Goal: Task Accomplishment & Management: Use online tool/utility

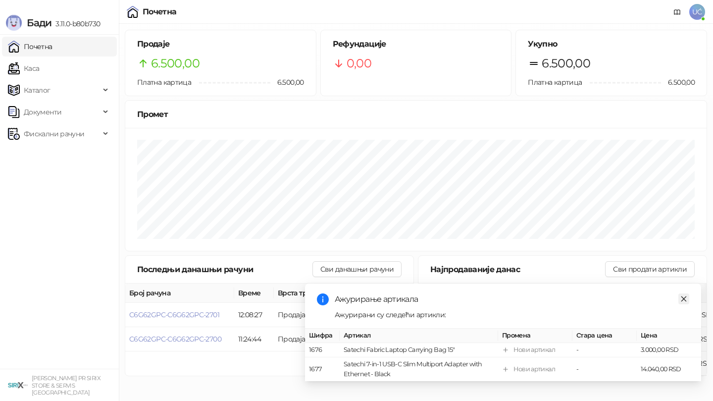
click at [686, 300] on icon "close" at bounding box center [684, 298] width 5 height 5
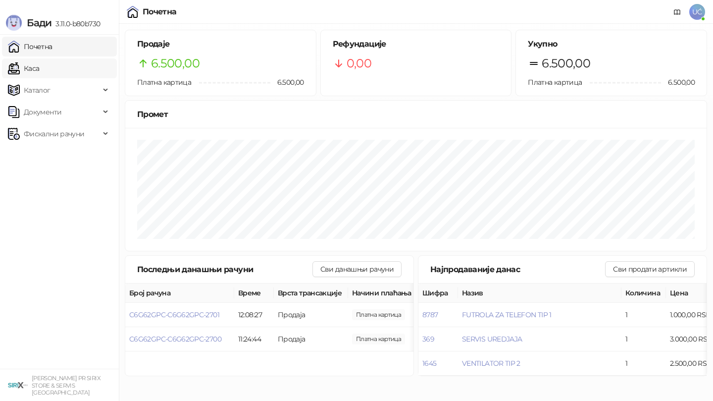
click at [30, 62] on link "Каса" at bounding box center [23, 68] width 31 height 20
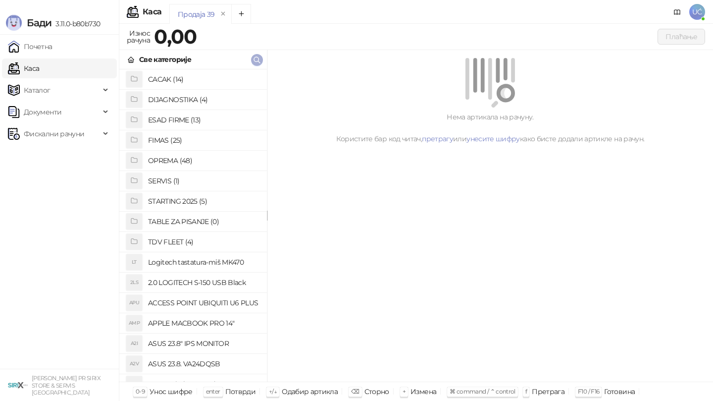
click at [257, 63] on icon "button" at bounding box center [257, 60] width 8 height 8
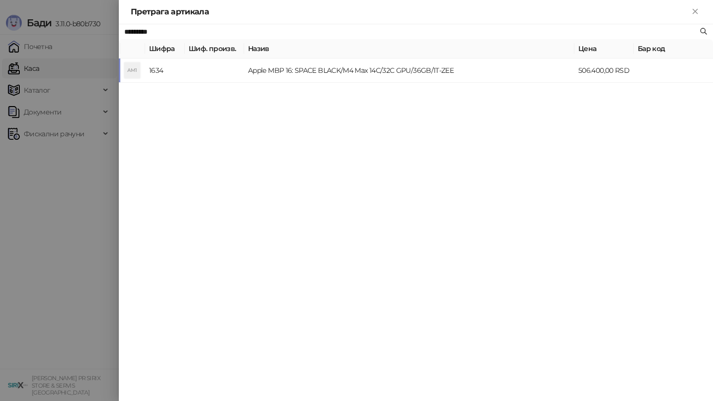
type input "**********"
click at [309, 75] on td "APPLE MACBOOK PRO 14"" at bounding box center [409, 70] width 330 height 24
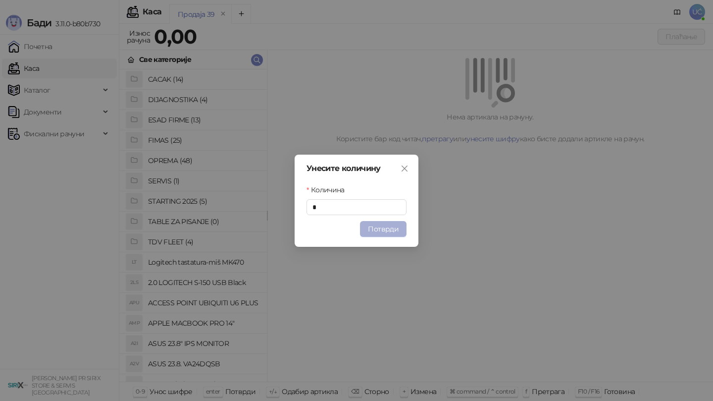
click at [392, 225] on button "Потврди" at bounding box center [383, 229] width 47 height 16
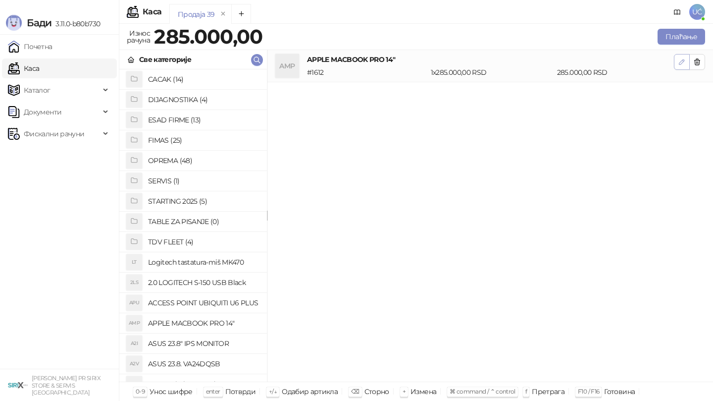
click at [678, 63] on icon "button" at bounding box center [682, 62] width 8 height 8
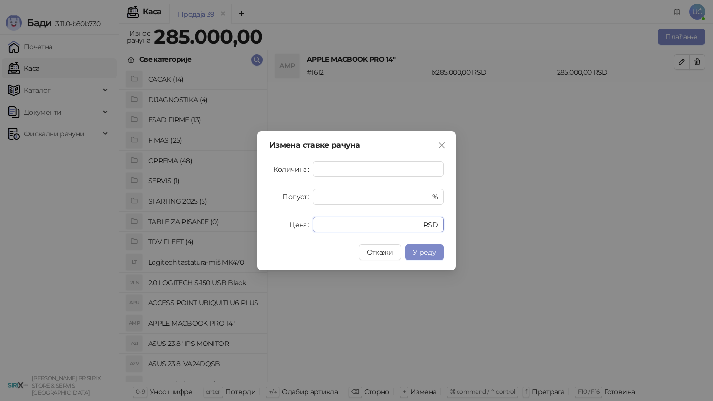
drag, startPoint x: 355, startPoint y: 222, endPoint x: 294, endPoint y: 222, distance: 60.4
click at [294, 222] on div "Цена ****** RSD" at bounding box center [356, 224] width 174 height 16
click at [444, 142] on icon "close" at bounding box center [442, 145] width 6 height 6
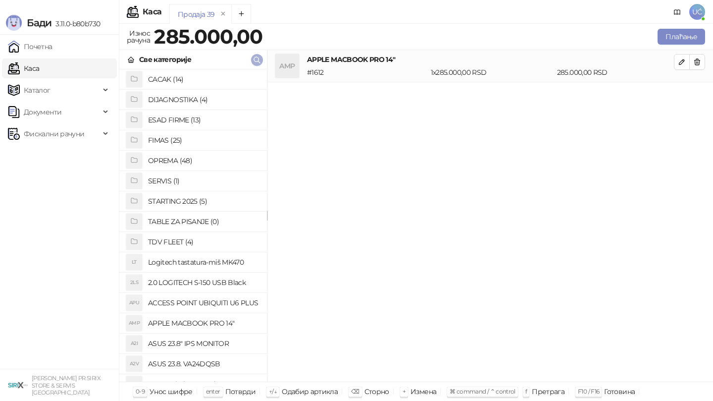
click at [256, 61] on icon "button" at bounding box center [257, 60] width 8 height 8
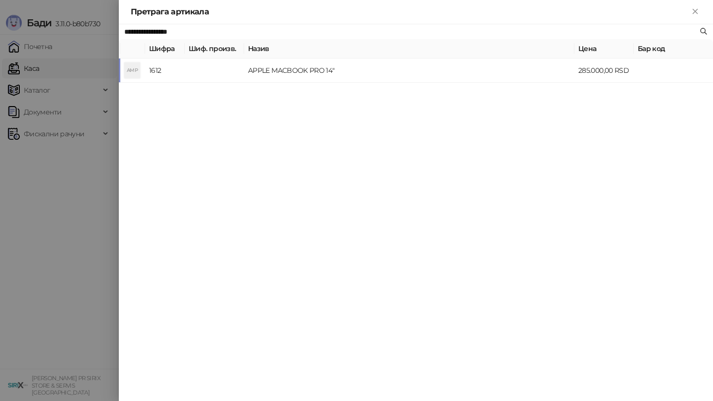
click at [233, 34] on input "**********" at bounding box center [411, 31] width 574 height 11
type input "*********"
click at [322, 76] on td "Apple MBP 16: SPACE BLACK/M4 Max 14C/32C GPU/36GB/1T-ZEE" at bounding box center [409, 70] width 330 height 24
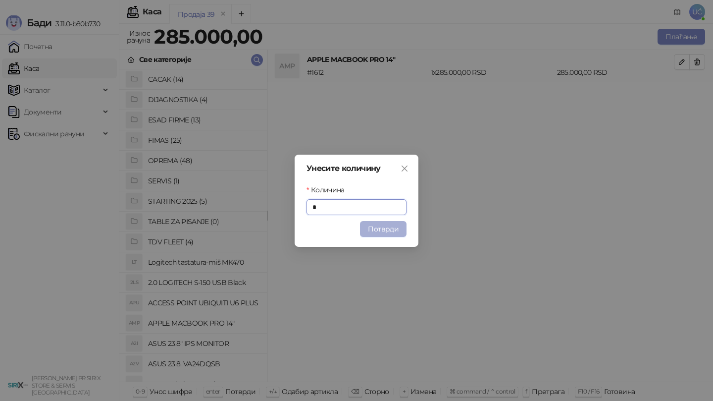
click at [383, 223] on button "Потврди" at bounding box center [383, 229] width 47 height 16
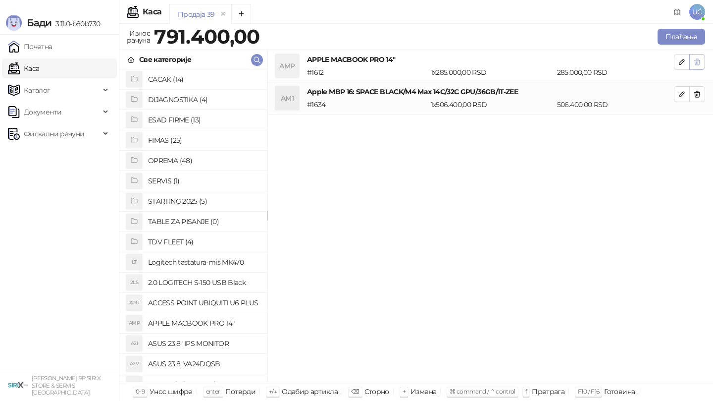
click at [696, 57] on button "button" at bounding box center [697, 62] width 16 height 16
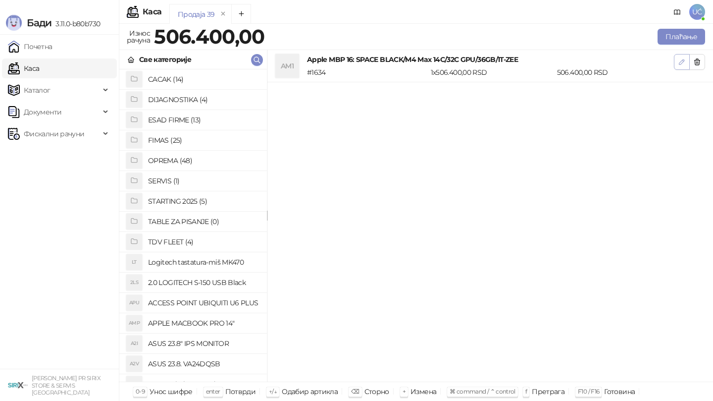
click at [682, 66] on span "button" at bounding box center [682, 61] width 8 height 9
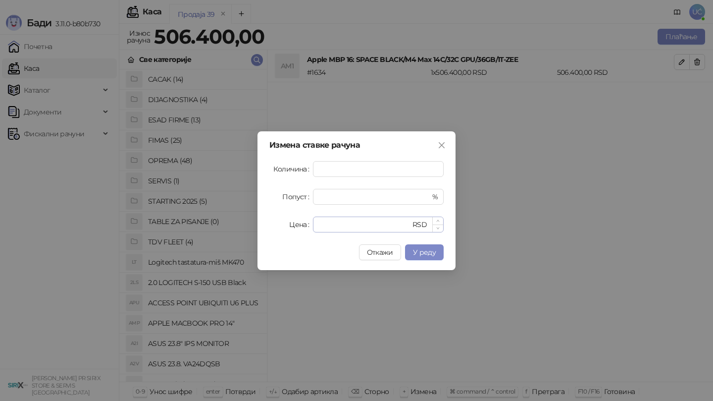
drag, startPoint x: 364, startPoint y: 231, endPoint x: 338, endPoint y: 231, distance: 25.3
click at [338, 231] on div "****** RSD" at bounding box center [378, 224] width 131 height 16
drag, startPoint x: 354, startPoint y: 226, endPoint x: 311, endPoint y: 226, distance: 42.6
click at [311, 226] on div "Цена ****** RSD" at bounding box center [356, 224] width 174 height 16
type input "******"
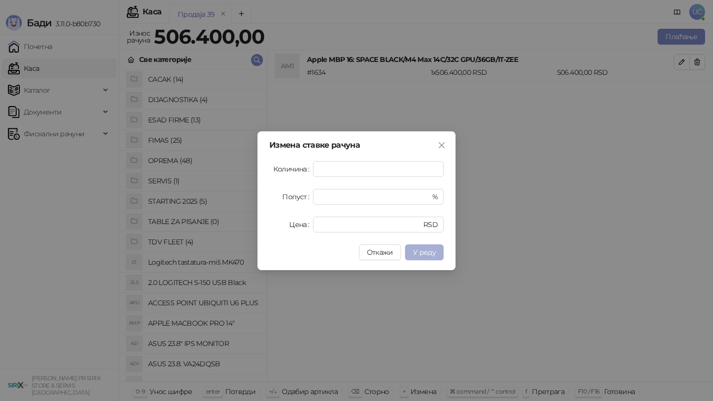
click at [416, 245] on button "У реду" at bounding box center [424, 252] width 39 height 16
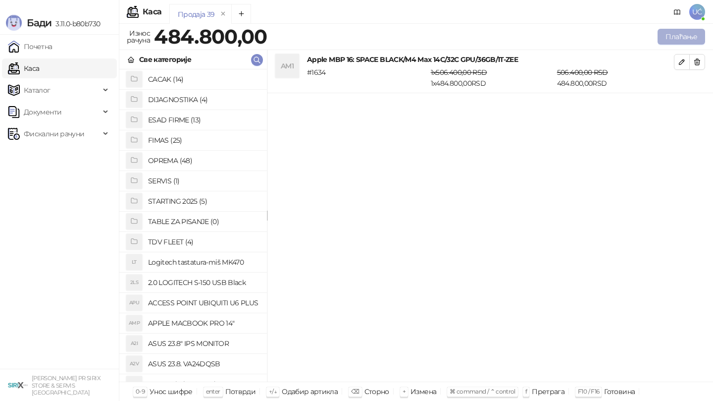
click at [677, 35] on button "Плаћање" at bounding box center [682, 37] width 48 height 16
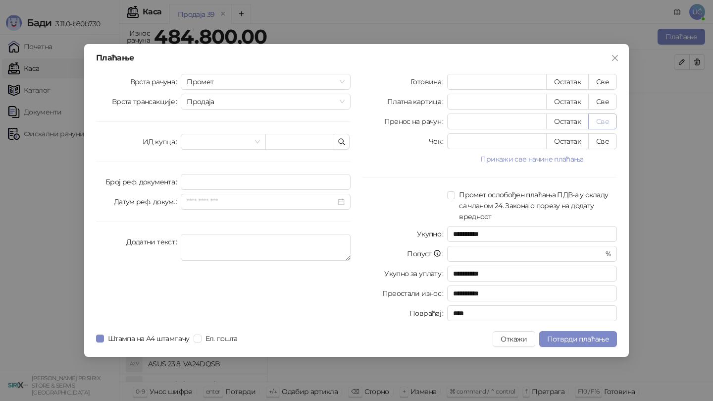
click at [610, 127] on button "Све" at bounding box center [602, 121] width 29 height 16
type input "******"
type input "****"
click at [252, 142] on span at bounding box center [223, 141] width 73 height 15
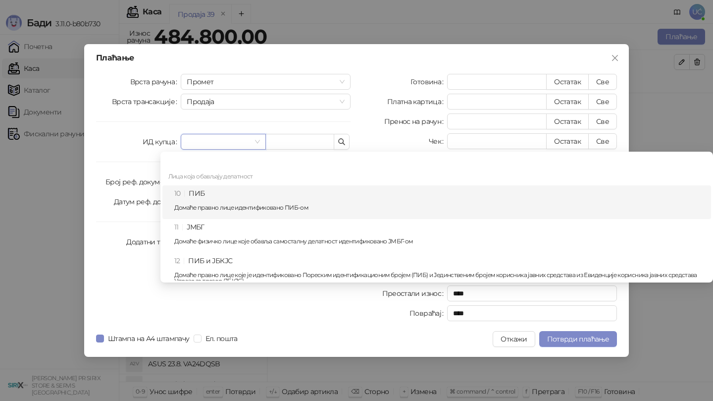
click at [255, 188] on div "10 ПИБ Домаће правно лице идентификовано ПИБ-ом" at bounding box center [439, 202] width 531 height 29
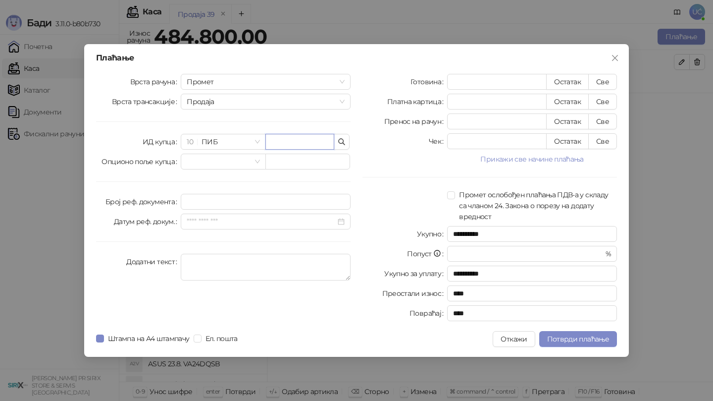
paste input "*********"
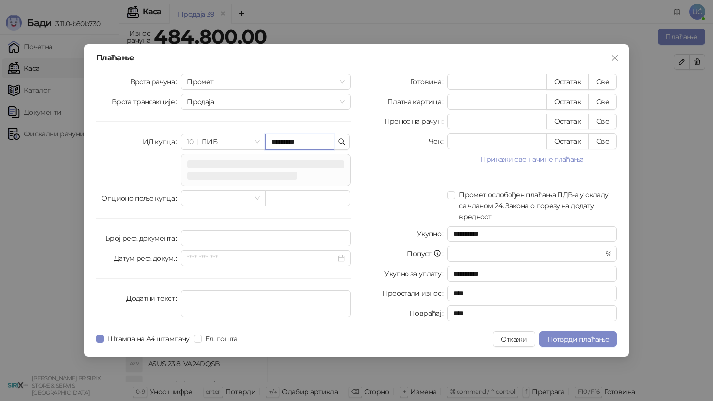
type input "*********"
click at [416, 181] on div "**********" at bounding box center [490, 199] width 266 height 251
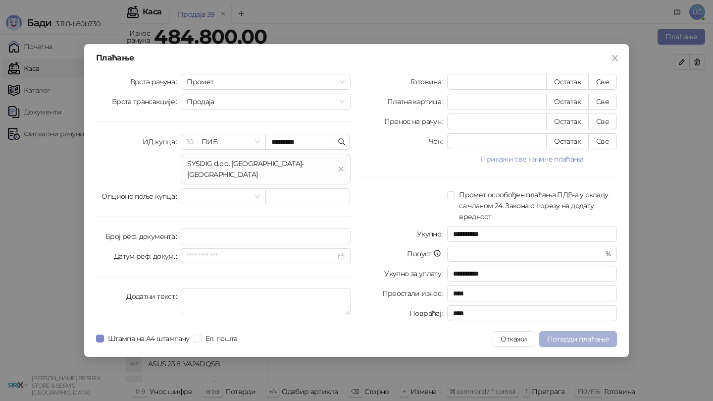
click at [590, 336] on span "Потврди плаћање" at bounding box center [578, 338] width 62 height 9
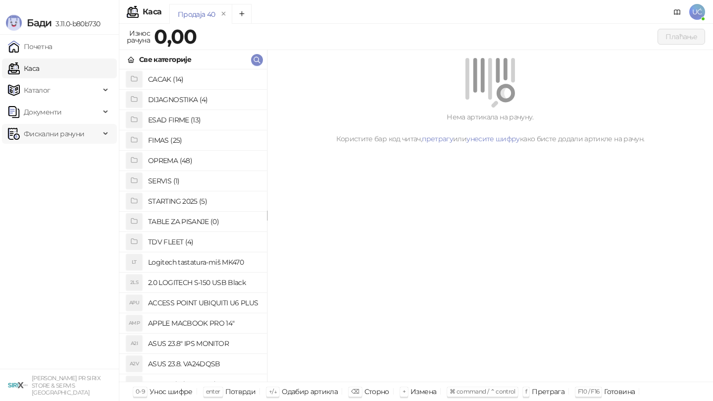
click at [83, 138] on span "Фискални рачуни" at bounding box center [54, 134] width 60 height 20
click at [64, 173] on link "По данима" at bounding box center [38, 177] width 53 height 20
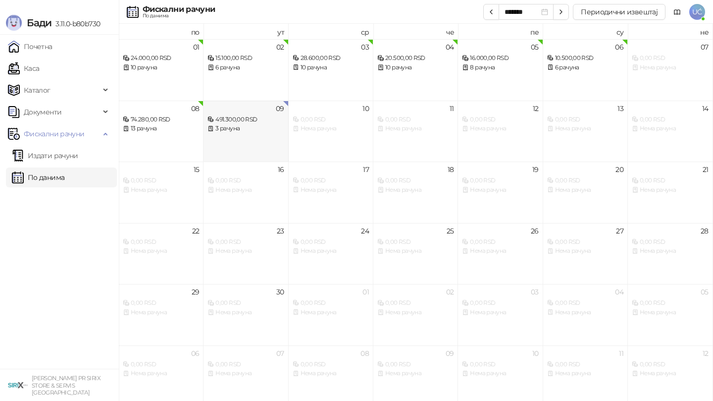
click at [277, 134] on div "09 491.300,00 RSD 3 рачуна" at bounding box center [246, 131] width 85 height 61
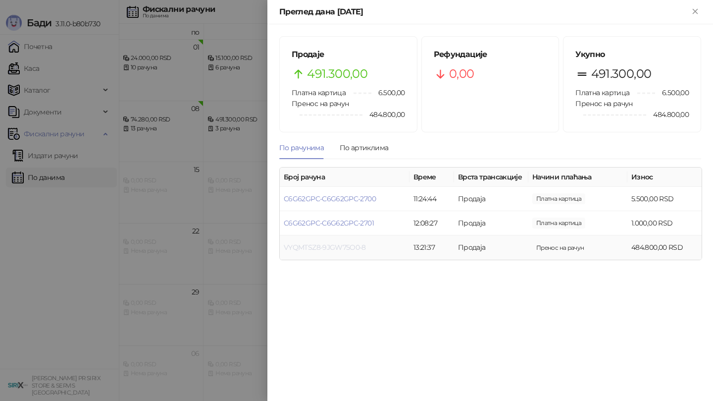
click at [347, 244] on link "VYQMTSZ8-9JGW75O0-8" at bounding box center [325, 247] width 82 height 9
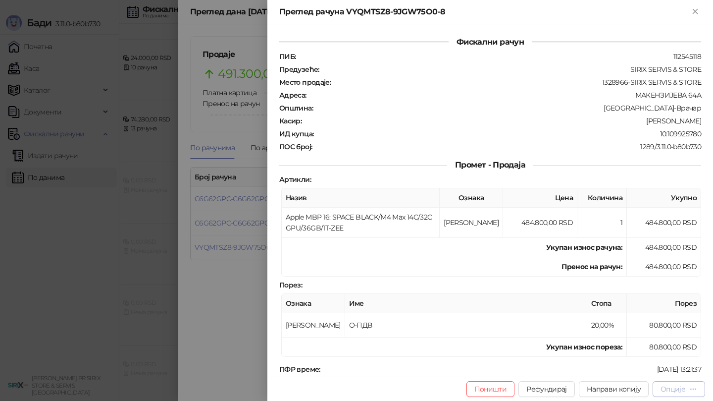
click at [688, 396] on button "Опције" at bounding box center [679, 389] width 53 height 16
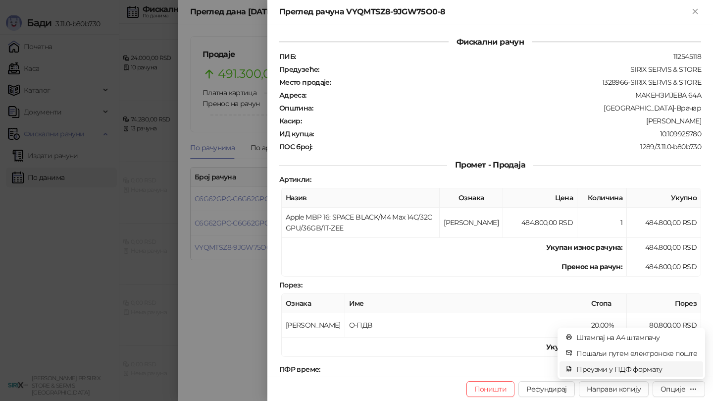
click at [626, 372] on span "Преузми у ПДФ формату" at bounding box center [637, 369] width 121 height 11
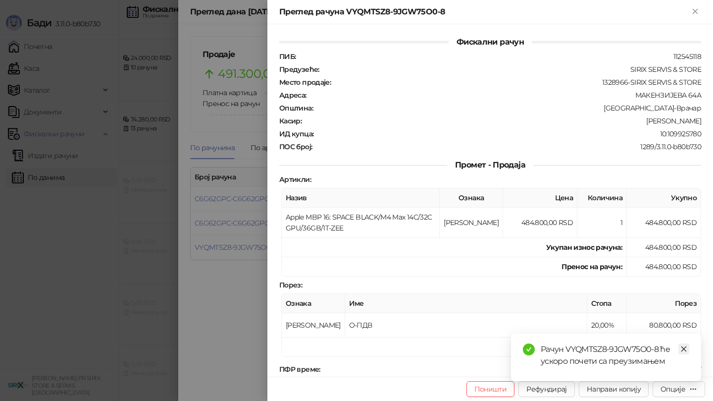
click at [684, 344] on link "Close" at bounding box center [684, 348] width 11 height 11
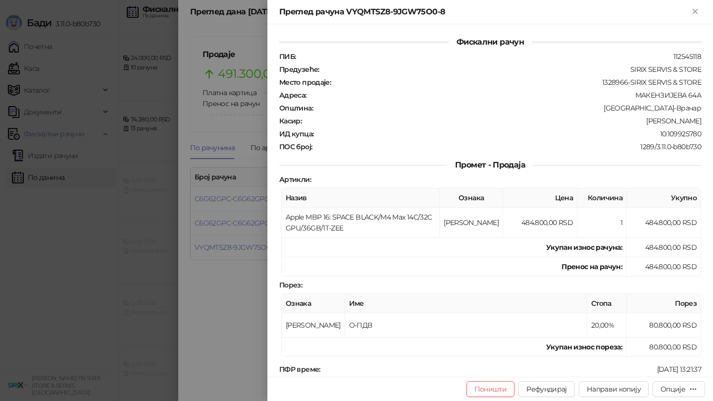
click at [234, 300] on div at bounding box center [356, 200] width 713 height 401
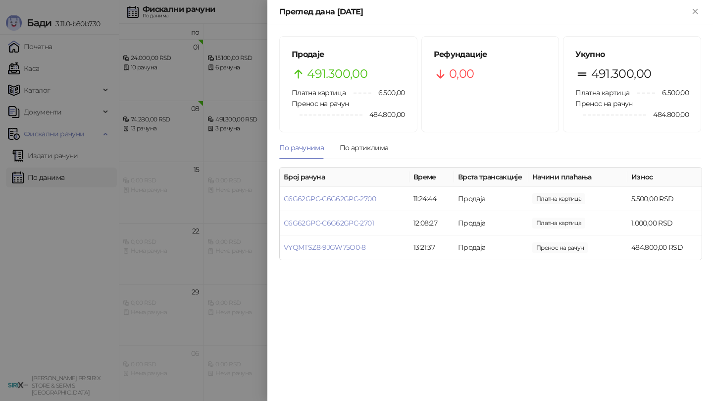
click at [164, 198] on div at bounding box center [356, 200] width 713 height 401
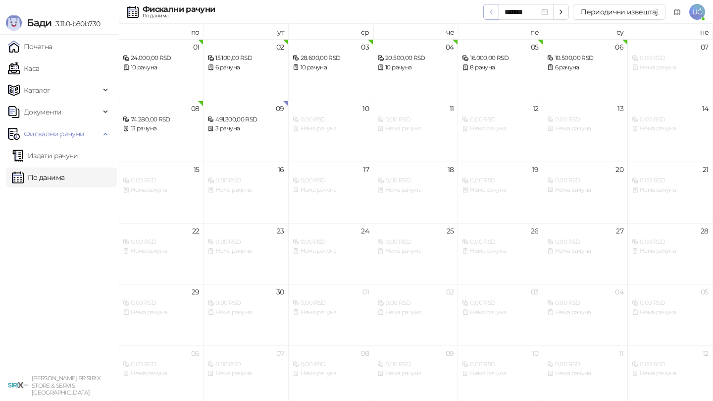
click at [495, 15] on icon "button" at bounding box center [491, 12] width 8 height 8
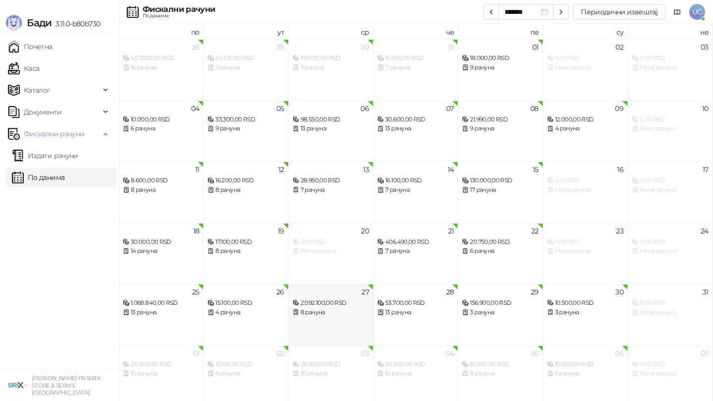
click at [338, 306] on div "2.092.100,00 RSD" at bounding box center [331, 302] width 76 height 9
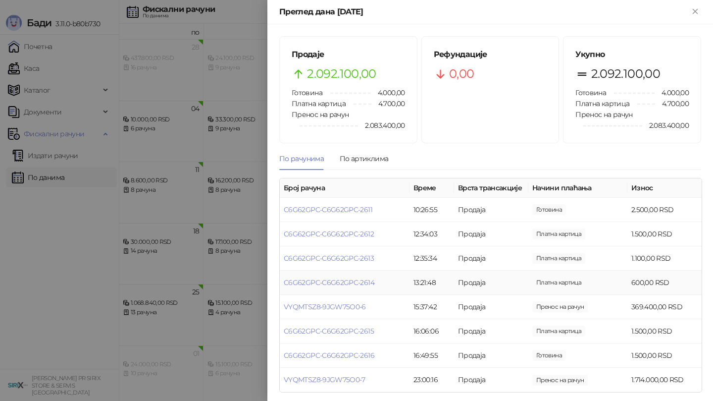
scroll to position [3, 0]
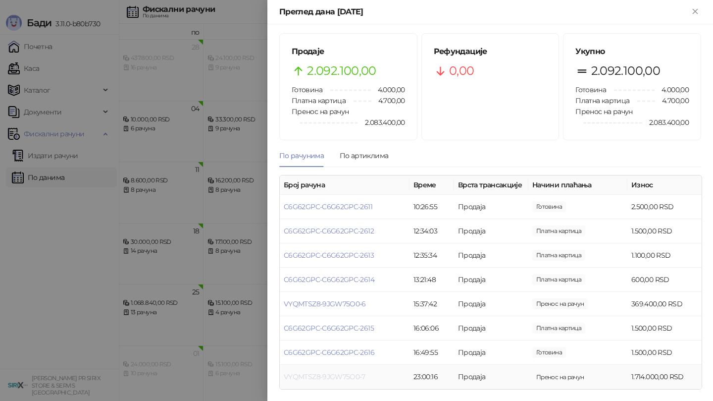
click at [364, 378] on link "VYQMTSZ8-9JGW75O0-7" at bounding box center [325, 376] width 82 height 9
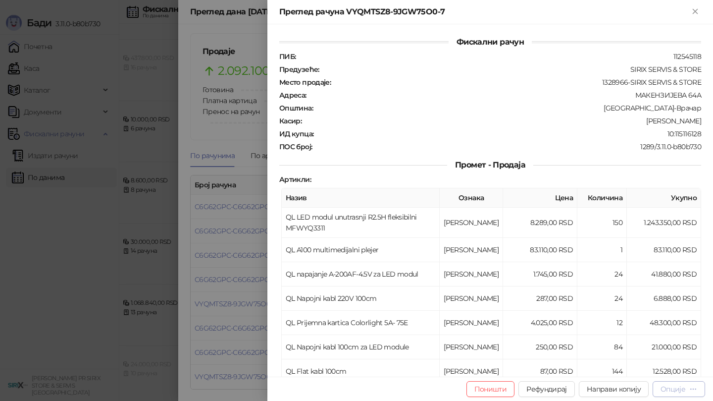
click at [688, 387] on div "Опције" at bounding box center [679, 388] width 37 height 9
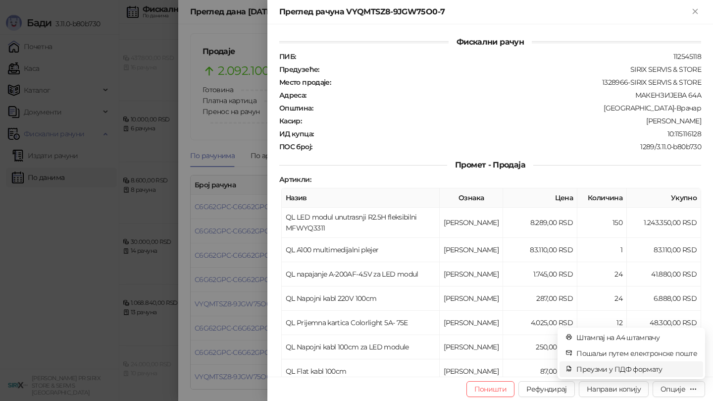
click at [621, 375] on li "Преузми у ПДФ формату" at bounding box center [632, 369] width 144 height 16
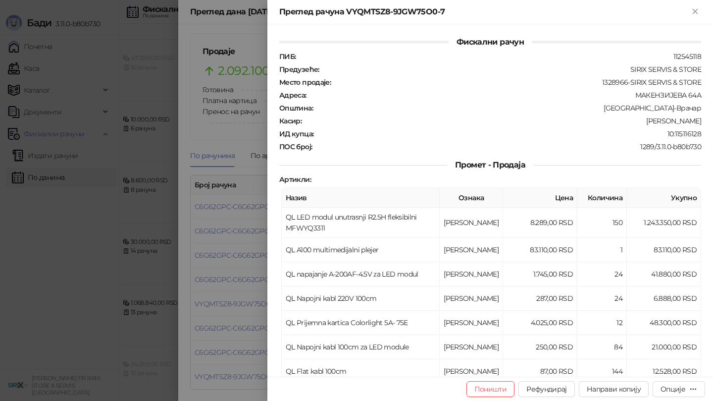
click at [237, 211] on div at bounding box center [356, 200] width 713 height 401
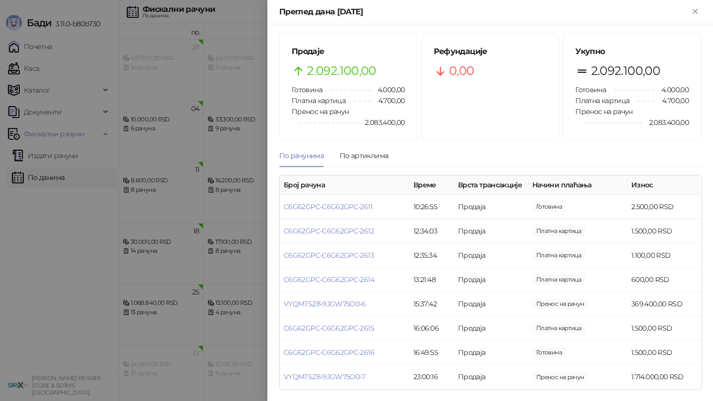
click at [237, 211] on div at bounding box center [356, 200] width 713 height 401
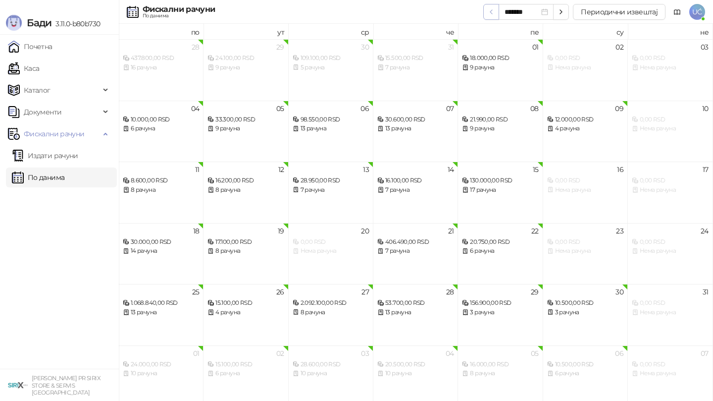
click at [489, 13] on icon "button" at bounding box center [491, 12] width 8 height 8
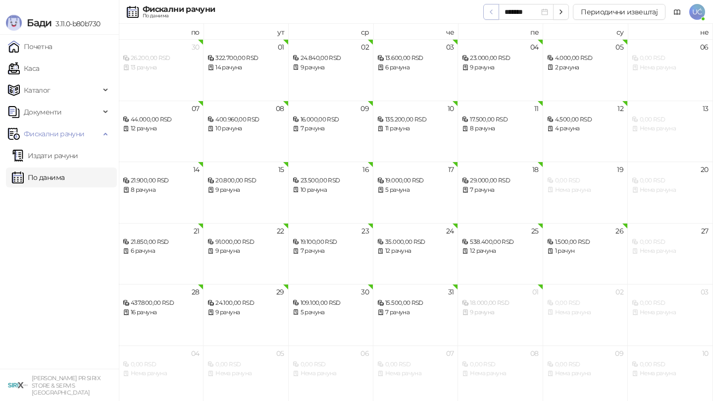
click at [489, 13] on icon "button" at bounding box center [491, 12] width 8 height 8
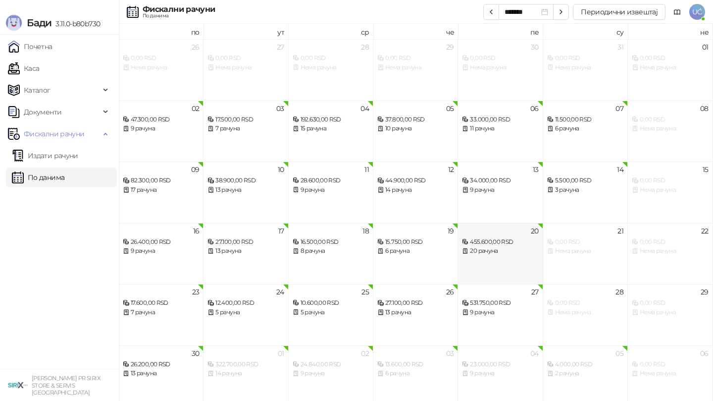
click at [505, 252] on div "20 рачуна" at bounding box center [500, 250] width 76 height 9
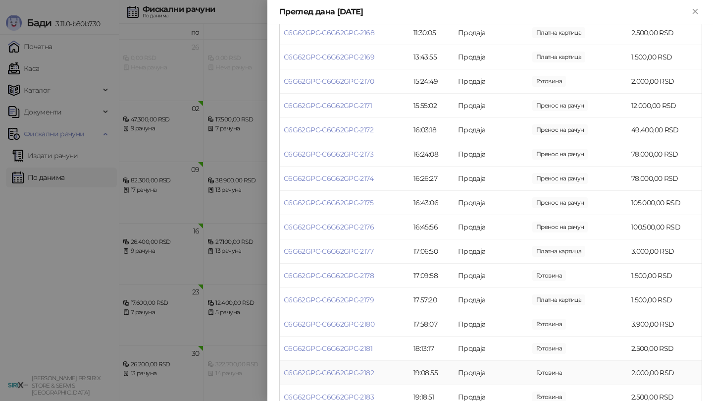
scroll to position [245, 0]
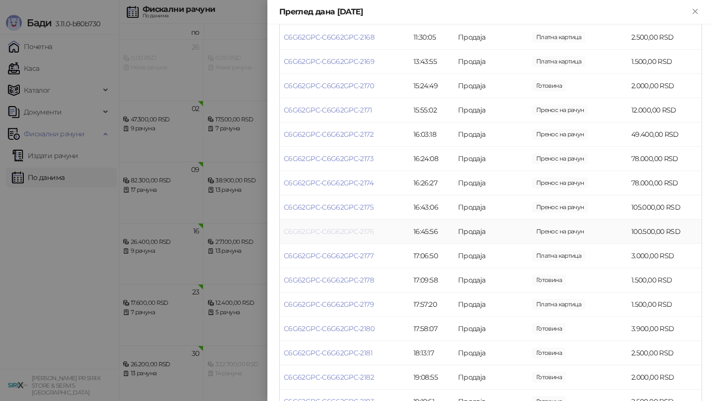
click at [353, 231] on link "C6G62GPC-C6G62GPC-2176" at bounding box center [329, 231] width 90 height 9
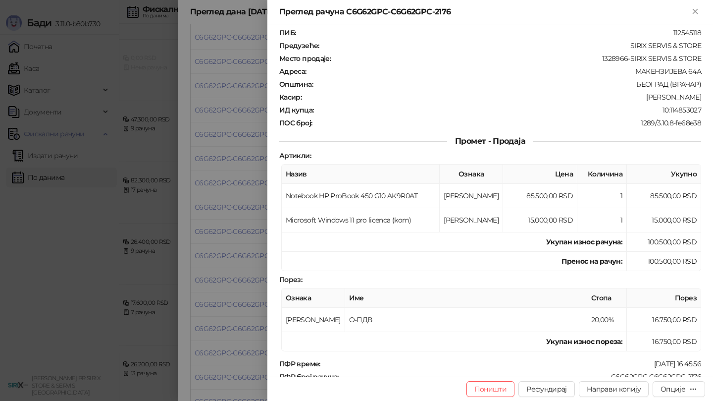
scroll to position [25, 0]
click at [679, 389] on div "Опције" at bounding box center [673, 388] width 25 height 9
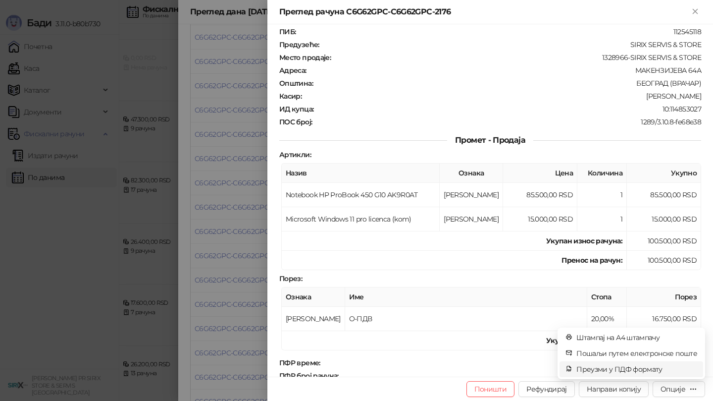
click at [634, 371] on span "Преузми у ПДФ формату" at bounding box center [637, 369] width 121 height 11
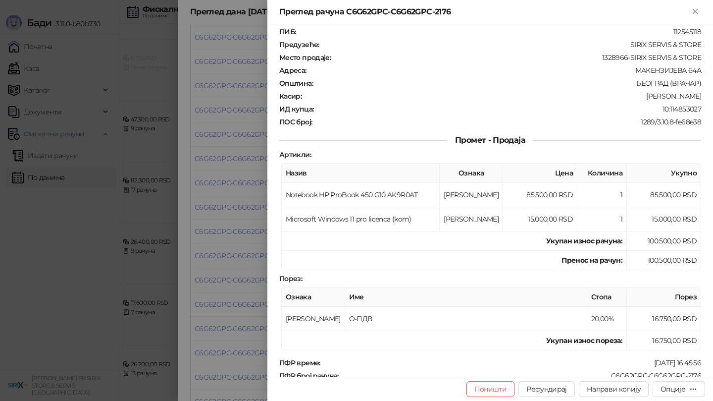
click at [162, 196] on div at bounding box center [356, 200] width 713 height 401
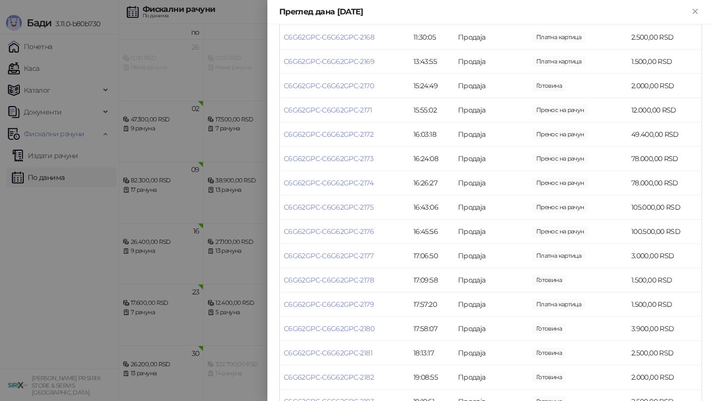
click at [172, 146] on div at bounding box center [356, 200] width 713 height 401
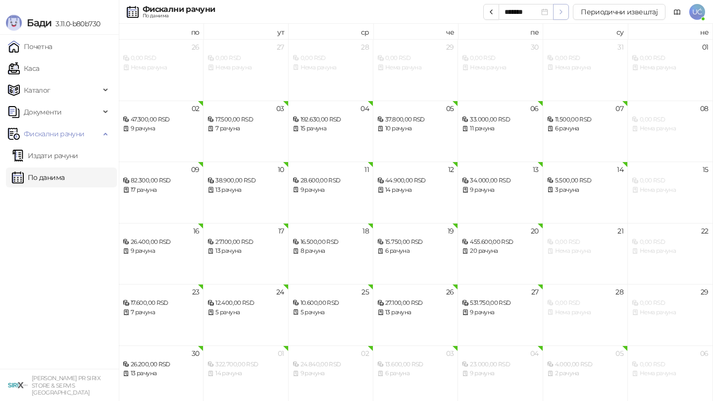
click at [563, 14] on icon "button" at bounding box center [561, 12] width 8 height 8
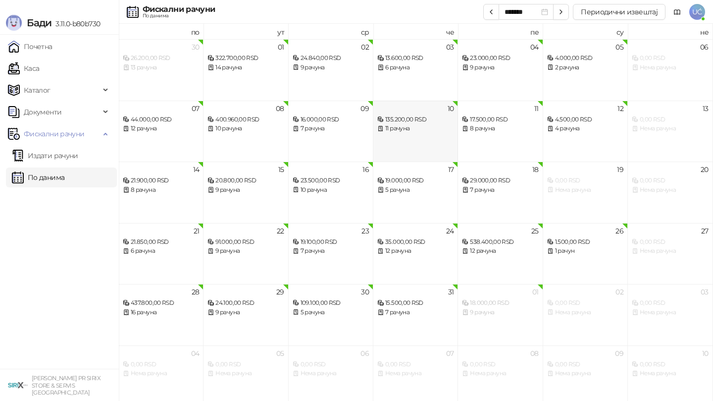
click at [437, 131] on div "11 рачуна" at bounding box center [415, 128] width 76 height 9
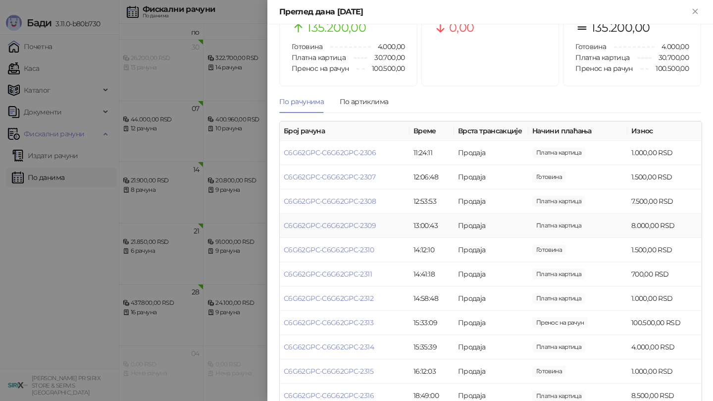
scroll to position [65, 0]
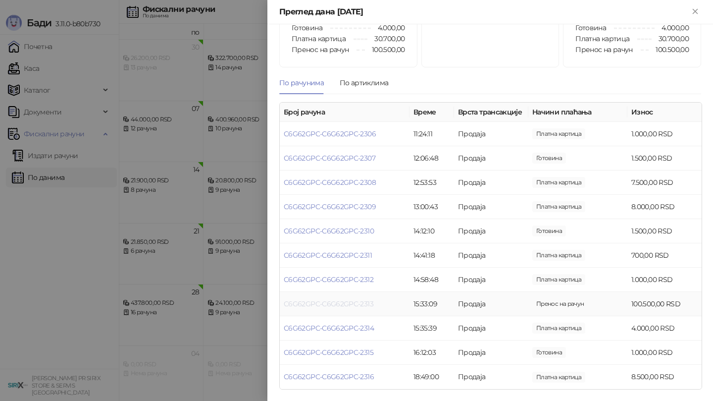
click at [335, 306] on link "C6G62GPC-C6G62GPC-2313" at bounding box center [329, 303] width 90 height 9
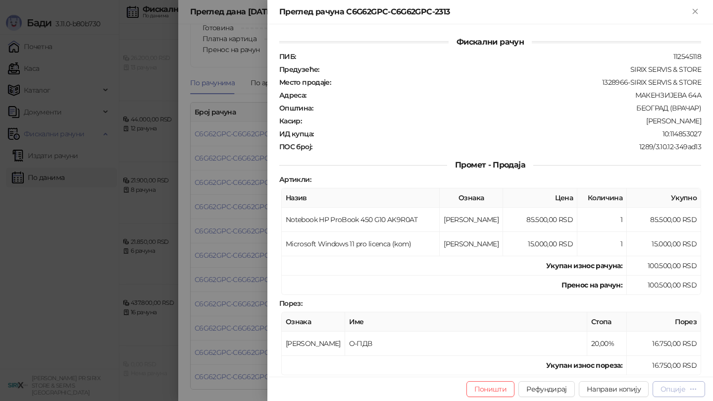
click at [696, 391] on icon "button" at bounding box center [693, 389] width 8 height 8
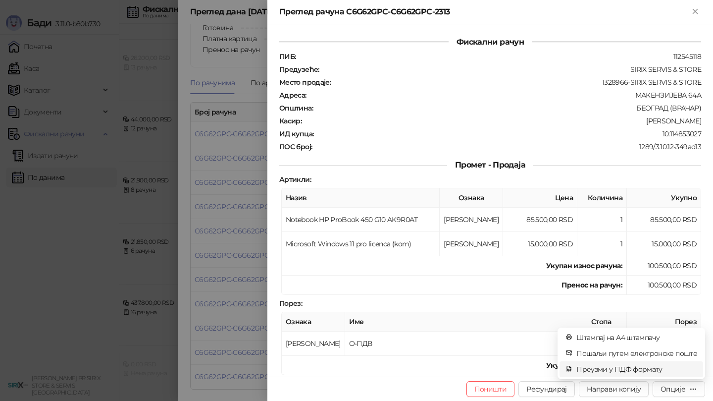
click at [653, 372] on span "Преузми у ПДФ формату" at bounding box center [637, 369] width 121 height 11
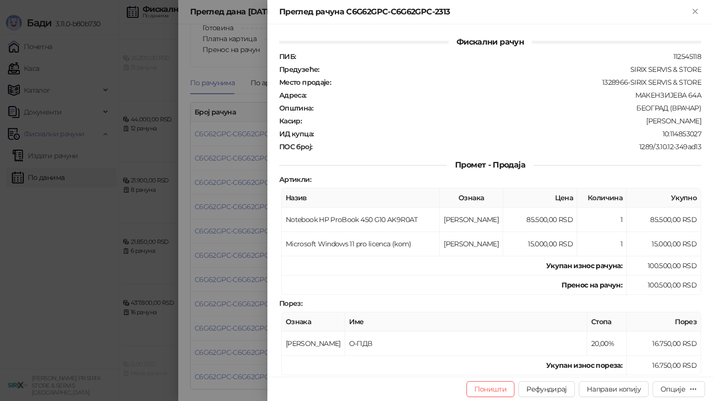
click at [218, 206] on div at bounding box center [356, 200] width 713 height 401
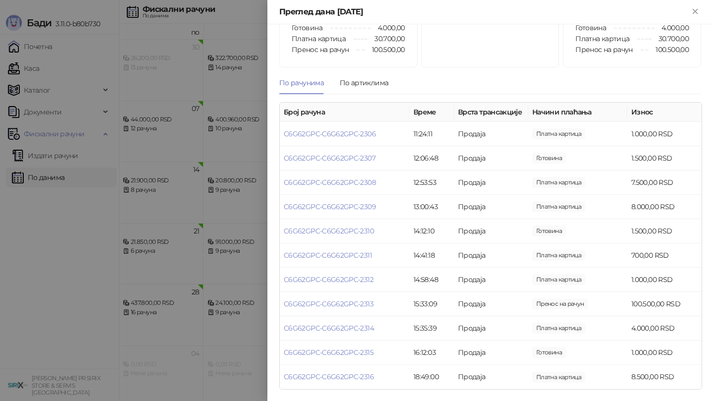
click at [165, 194] on div at bounding box center [356, 200] width 713 height 401
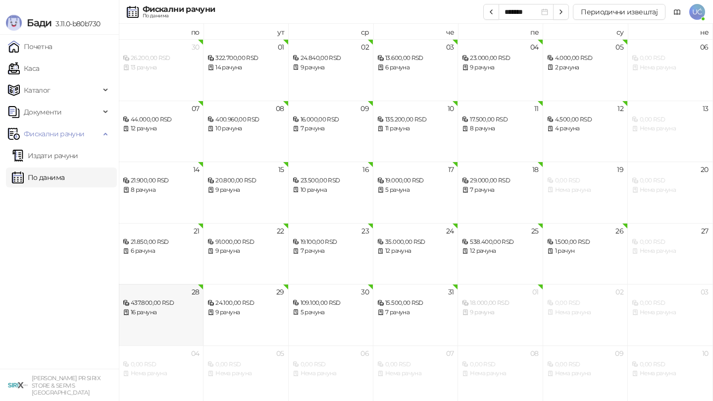
click at [176, 309] on div "16 рачуна" at bounding box center [161, 312] width 76 height 9
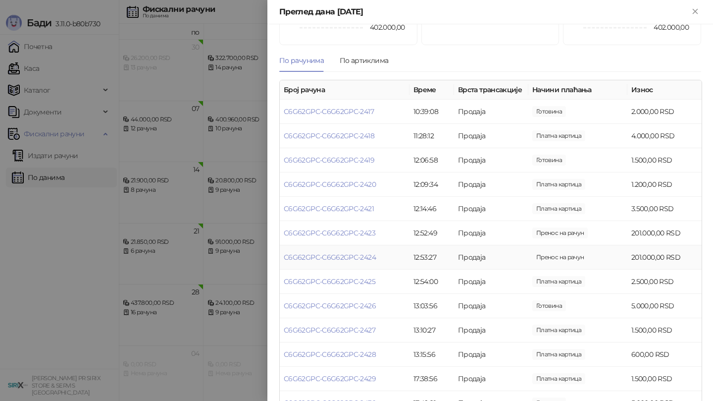
scroll to position [100, 0]
click at [319, 230] on link "C6G62GPC-C6G62GPC-2423" at bounding box center [330, 231] width 92 height 9
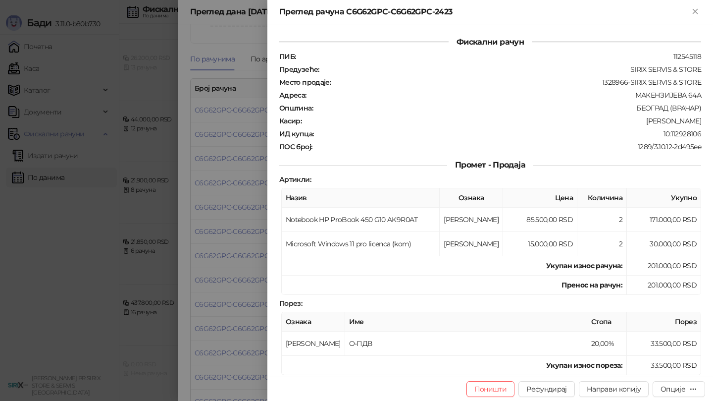
click at [217, 211] on div at bounding box center [356, 200] width 713 height 401
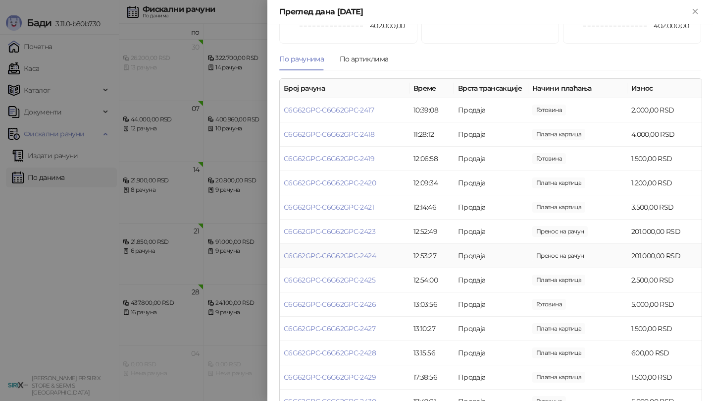
click at [319, 250] on td "C6G62GPC-C6G62GPC-2424" at bounding box center [345, 256] width 130 height 24
click at [320, 256] on link "C6G62GPC-C6G62GPC-2424" at bounding box center [330, 255] width 92 height 9
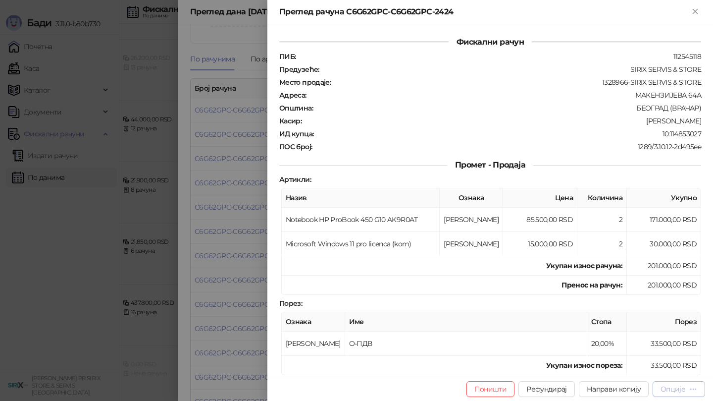
click at [695, 385] on icon "button" at bounding box center [693, 389] width 8 height 8
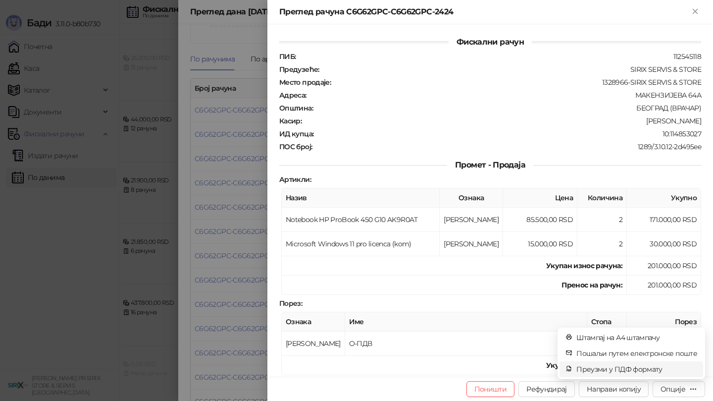
click at [658, 372] on span "Преузми у ПДФ формату" at bounding box center [637, 369] width 121 height 11
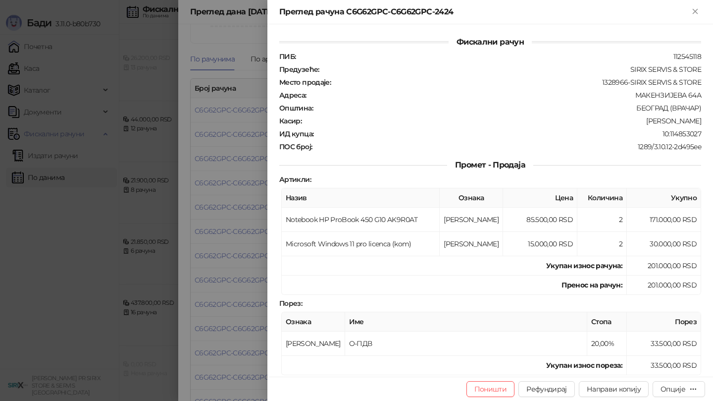
click at [135, 218] on div at bounding box center [356, 200] width 713 height 401
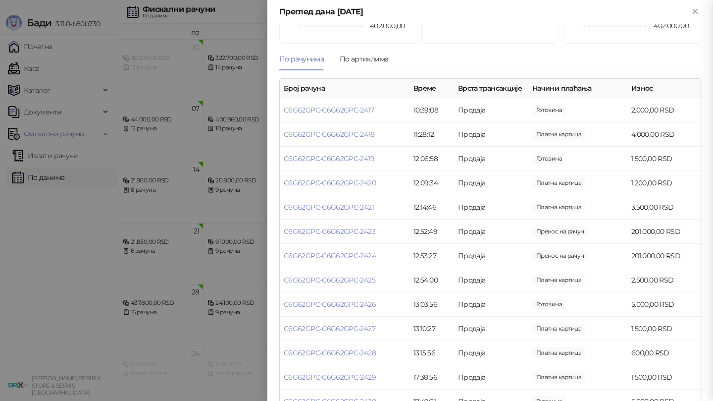
click at [176, 213] on div at bounding box center [356, 200] width 713 height 401
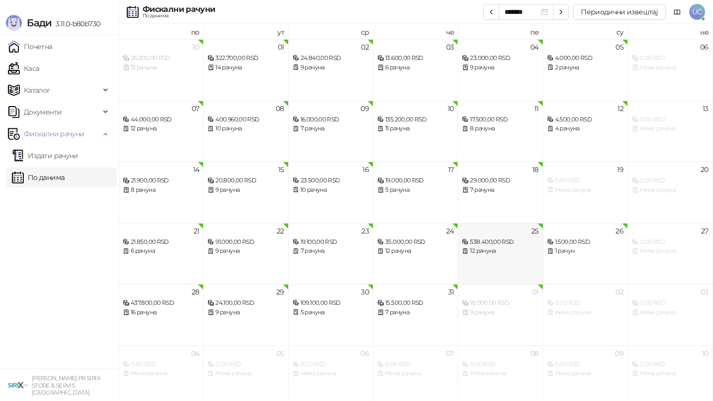
click at [491, 243] on div "538.400,00 RSD" at bounding box center [500, 241] width 76 height 9
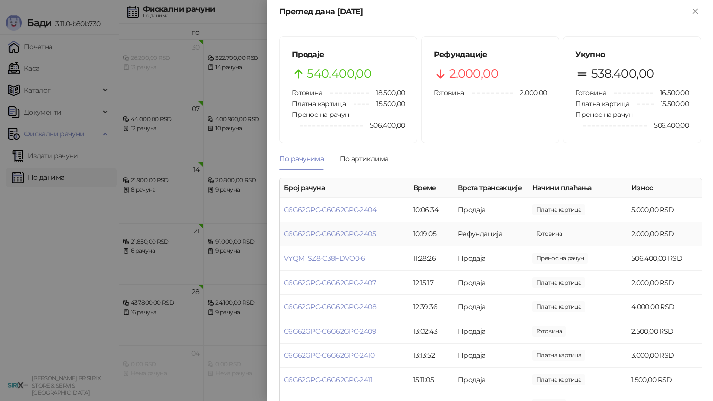
scroll to position [2, 0]
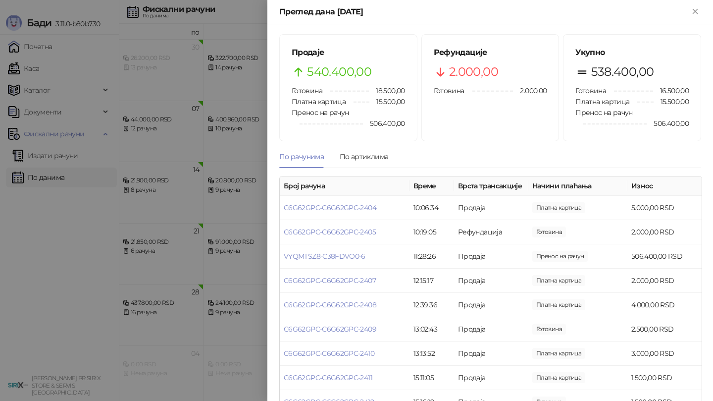
click at [226, 198] on div at bounding box center [356, 200] width 713 height 401
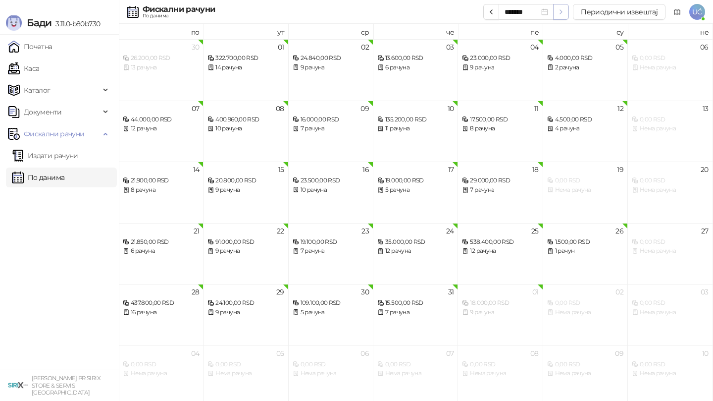
click at [567, 12] on button "button" at bounding box center [561, 12] width 16 height 16
type input "*******"
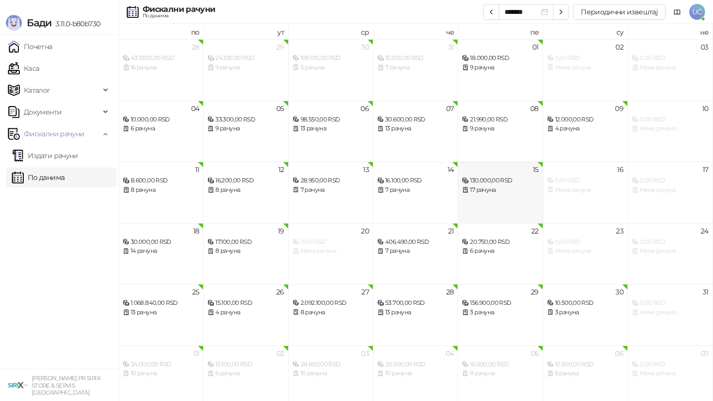
scroll to position [5, 0]
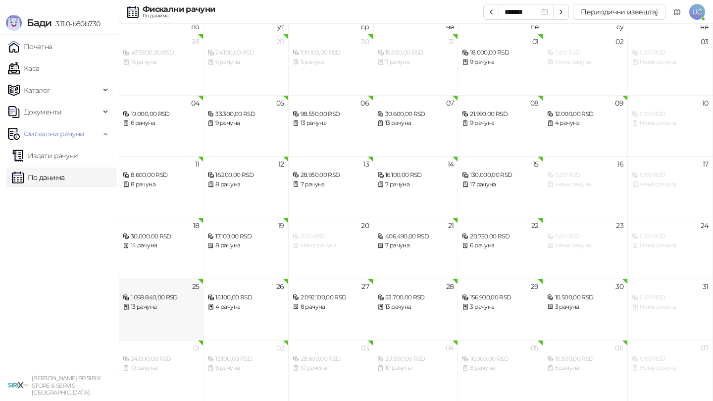
click at [191, 293] on div "1.068.840,00 RSD" at bounding box center [161, 297] width 76 height 9
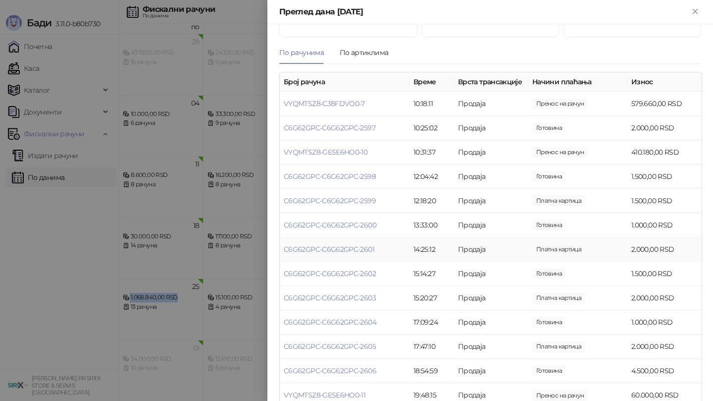
scroll to position [105, 0]
click at [325, 109] on td "VYQMTSZ8-C38FDVO0-7" at bounding box center [345, 105] width 130 height 24
click at [334, 105] on link "VYQMTSZ8-C38FDVO0-7" at bounding box center [324, 105] width 81 height 9
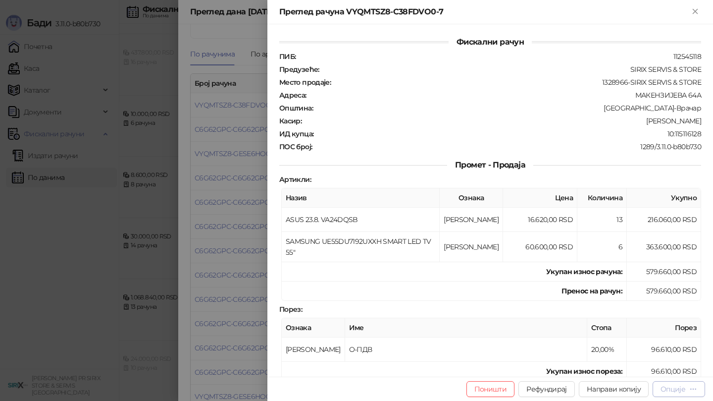
click at [683, 394] on button "Опције" at bounding box center [679, 389] width 53 height 16
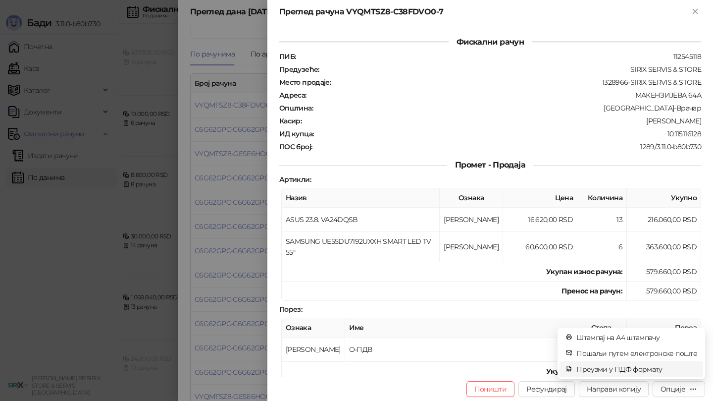
click at [632, 373] on span "Преузми у ПДФ формату" at bounding box center [637, 369] width 121 height 11
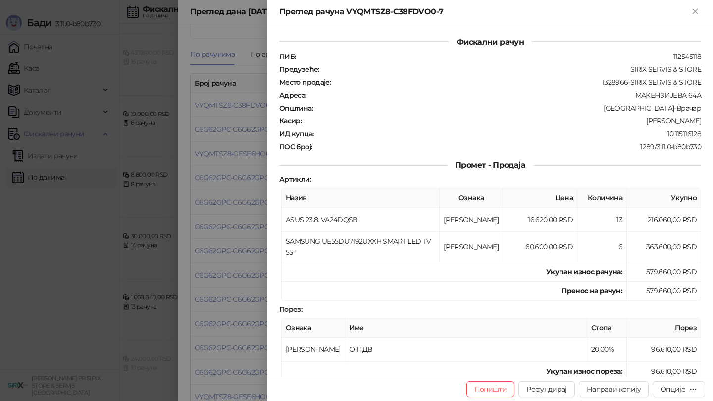
click at [231, 211] on div at bounding box center [356, 200] width 713 height 401
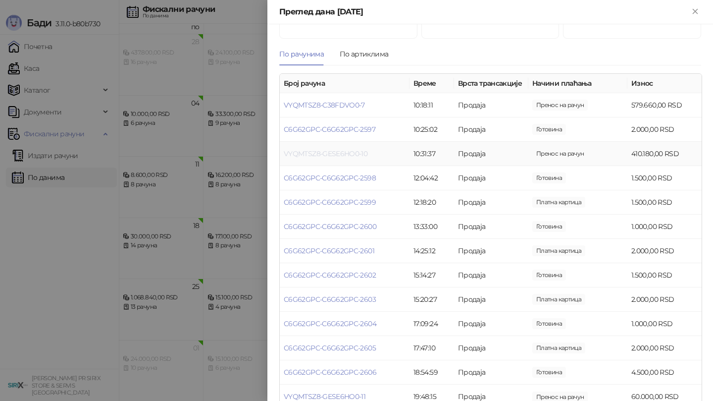
click at [302, 154] on link "VYQMTSZ8-GESE6HO0-10" at bounding box center [326, 153] width 84 height 9
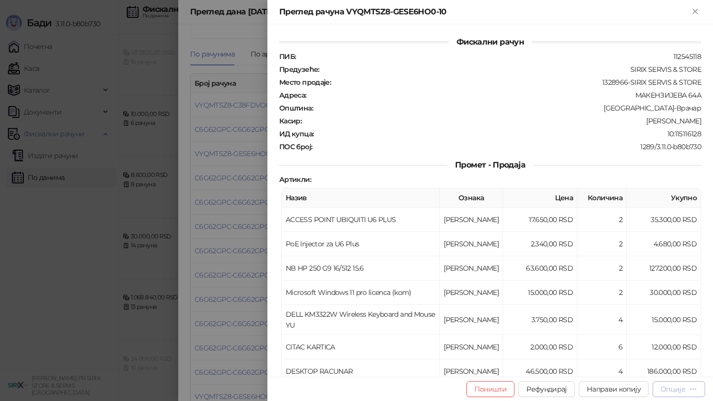
click at [673, 387] on div "Опције" at bounding box center [673, 388] width 25 height 9
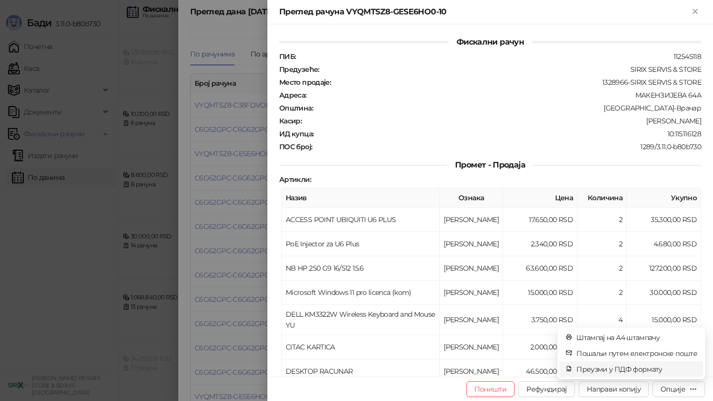
click at [654, 366] on span "Преузми у ПДФ формату" at bounding box center [637, 369] width 121 height 11
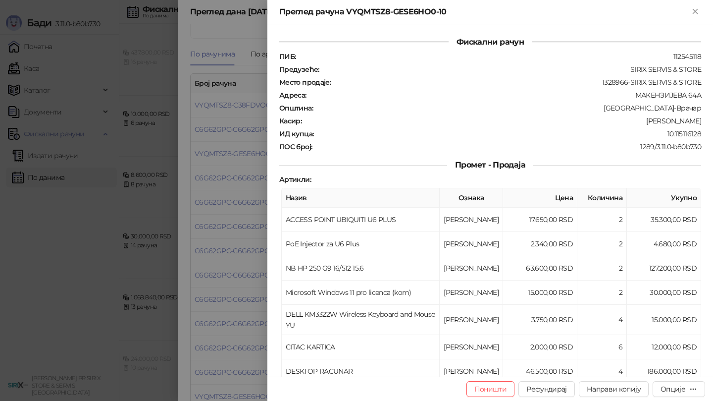
click at [235, 145] on div at bounding box center [356, 200] width 713 height 401
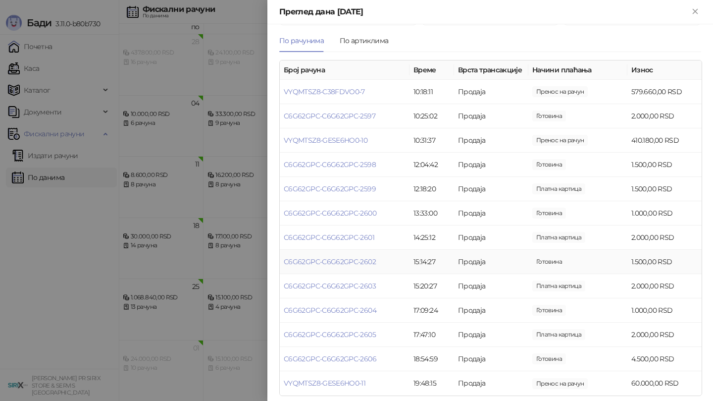
scroll to position [124, 0]
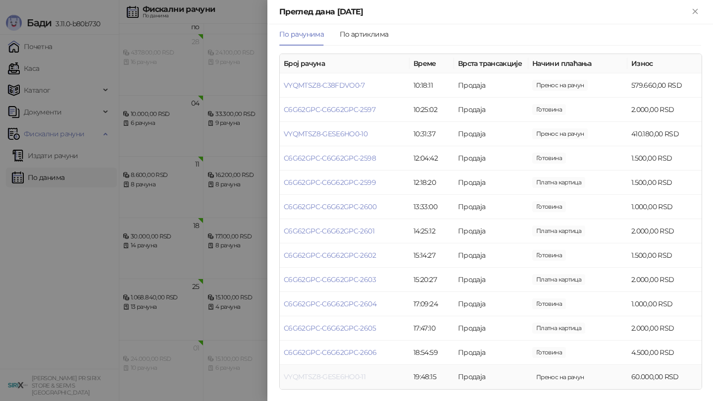
click at [317, 376] on link "VYQMTSZ8-GESE6HO0-11" at bounding box center [325, 376] width 82 height 9
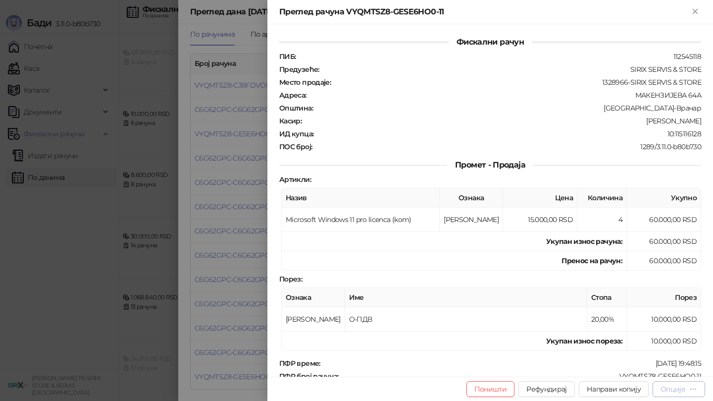
click at [669, 390] on div "Опције" at bounding box center [673, 388] width 25 height 9
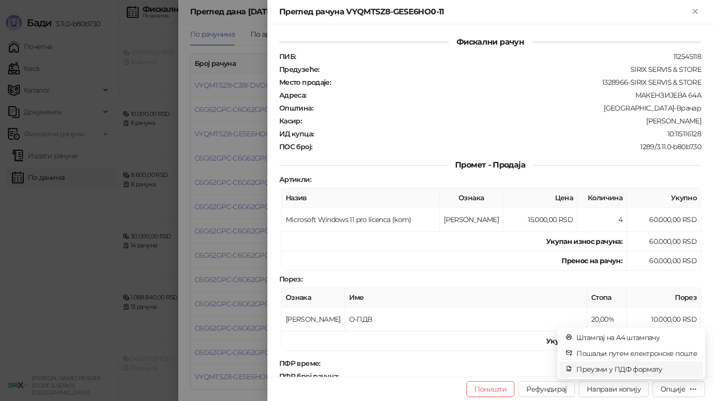
click at [636, 371] on span "Преузми у ПДФ формату" at bounding box center [637, 369] width 121 height 11
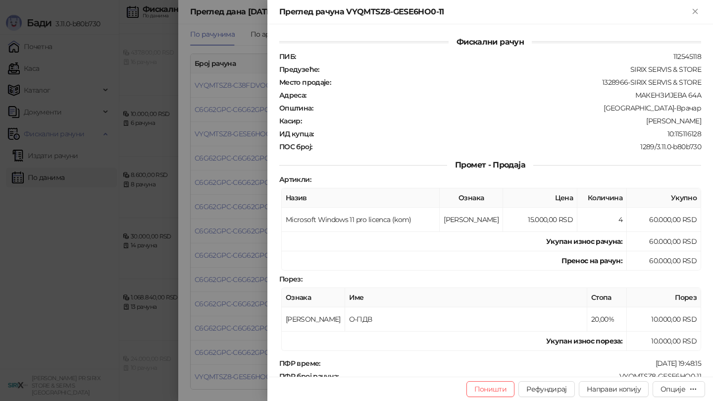
click at [243, 214] on div at bounding box center [356, 200] width 713 height 401
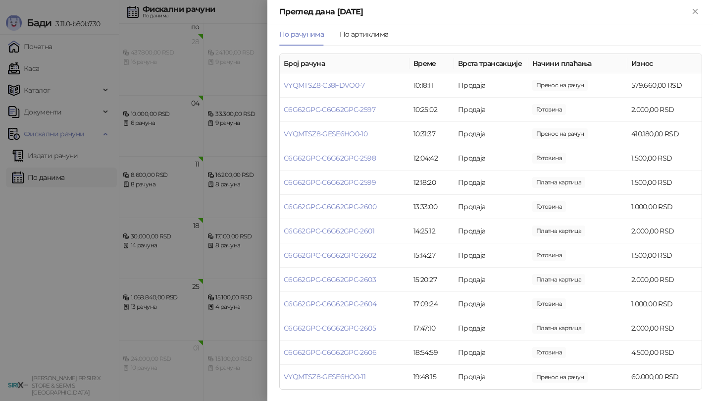
click at [195, 214] on div at bounding box center [356, 200] width 713 height 401
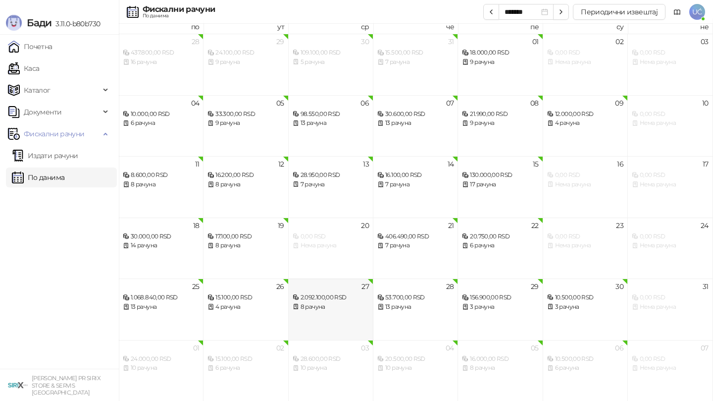
click at [353, 314] on div "27 2.092.100,00 RSD 8 рачуна" at bounding box center [331, 308] width 85 height 61
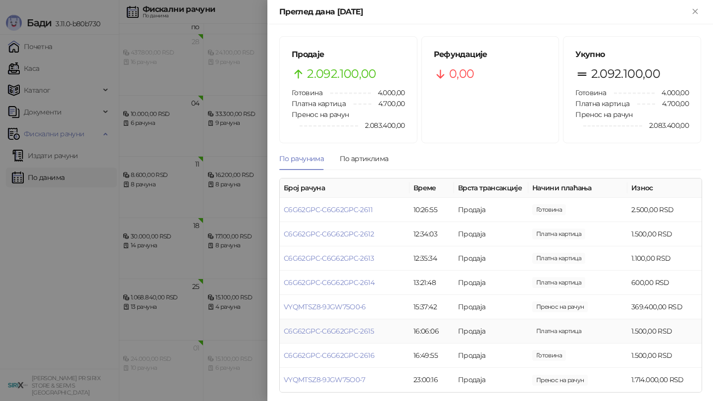
scroll to position [3, 0]
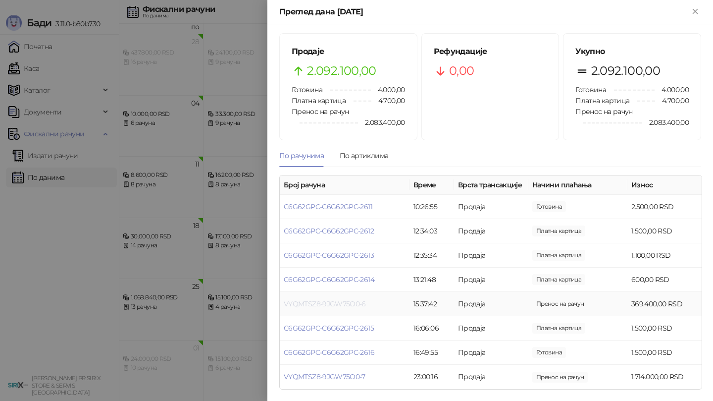
click at [363, 300] on link "VYQMTSZ8-9JGW75O0-6" at bounding box center [325, 303] width 82 height 9
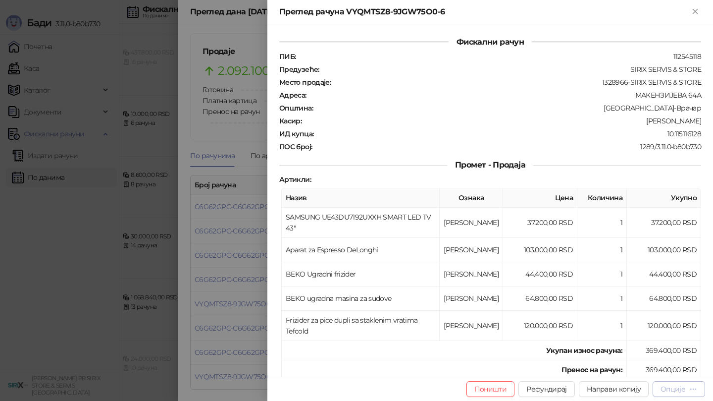
click at [684, 385] on div "Опције" at bounding box center [673, 388] width 25 height 9
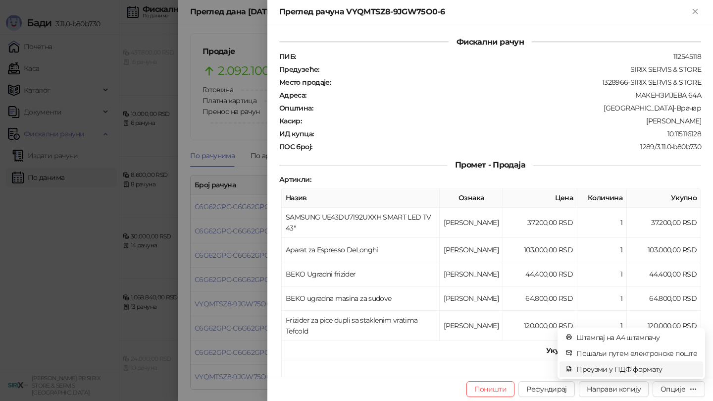
click at [636, 371] on span "Преузми у ПДФ формату" at bounding box center [637, 369] width 121 height 11
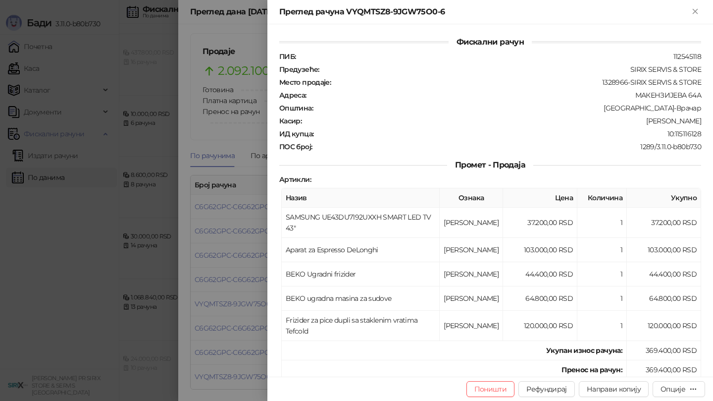
click at [215, 227] on div at bounding box center [356, 200] width 713 height 401
